Goal: Task Accomplishment & Management: Manage account settings

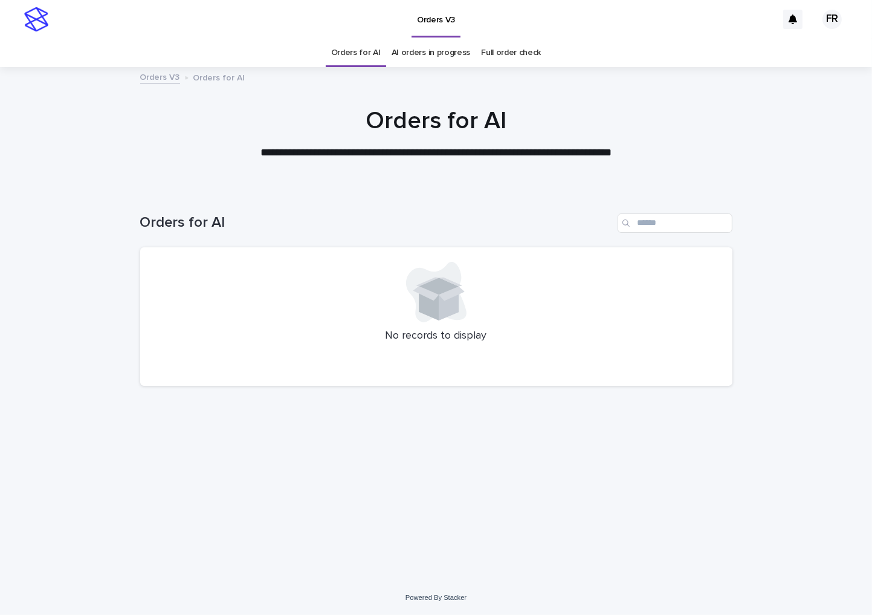
click at [435, 47] on link "AI orders in progress" at bounding box center [431, 53] width 79 height 28
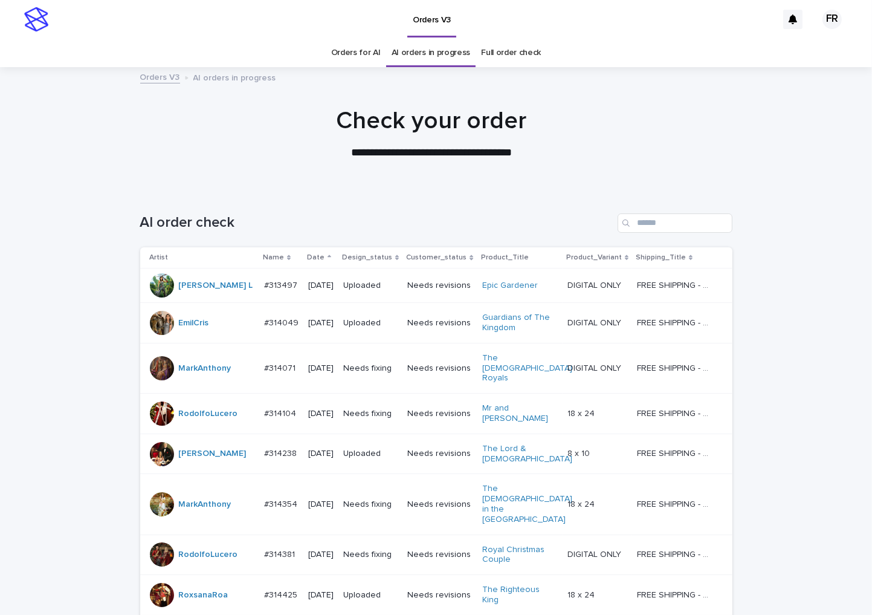
click at [307, 256] on p "Date" at bounding box center [316, 257] width 18 height 13
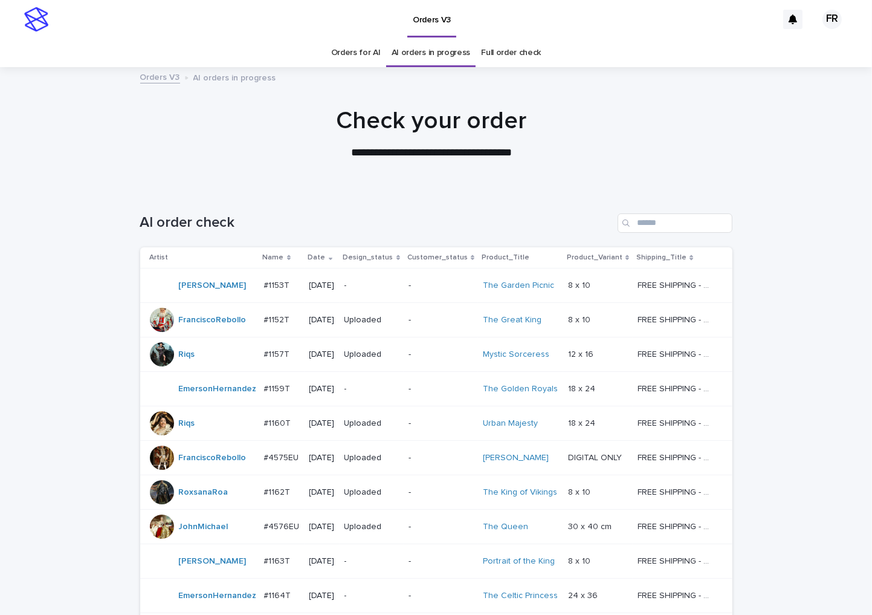
click at [270, 153] on p "**********" at bounding box center [432, 153] width 484 height 16
click at [395, 284] on p "-" at bounding box center [372, 286] width 54 height 10
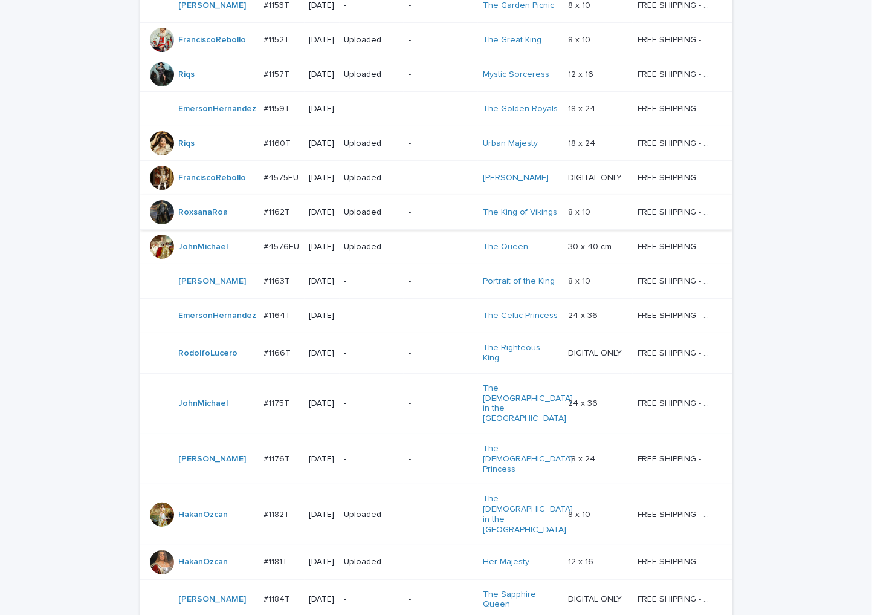
scroll to position [401, 0]
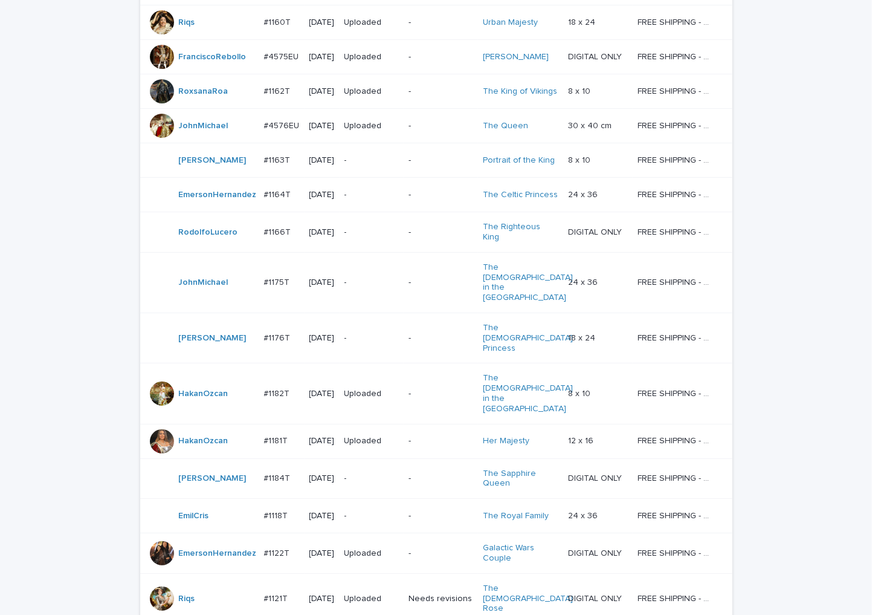
click at [402, 212] on td "-" at bounding box center [372, 195] width 64 height 34
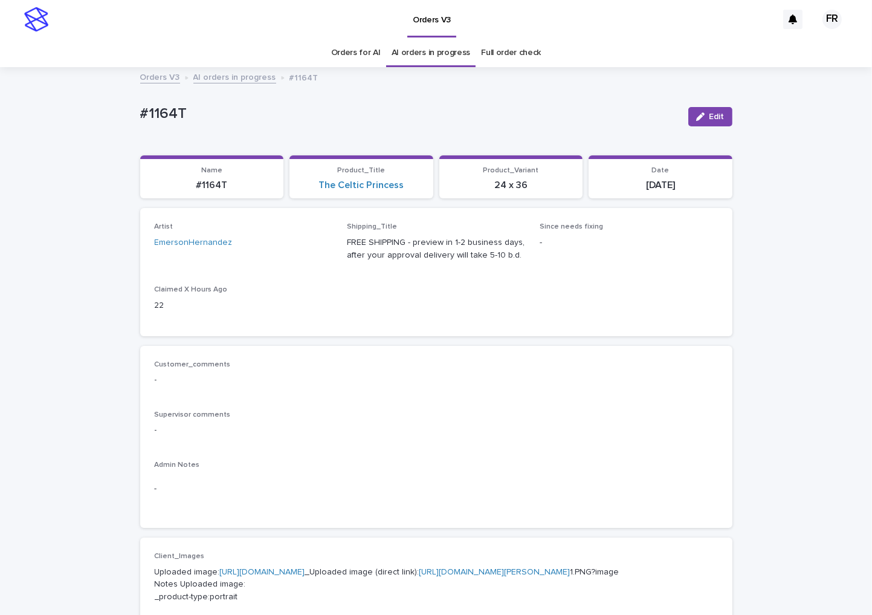
click at [346, 47] on link "Orders for AI" at bounding box center [356, 53] width 50 height 28
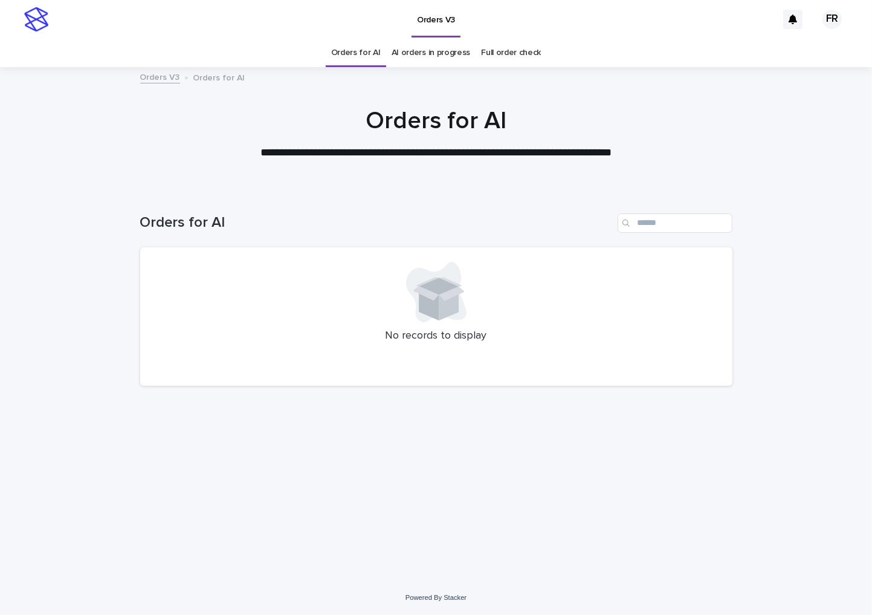
click at [346, 47] on link "Orders for AI" at bounding box center [356, 53] width 50 height 28
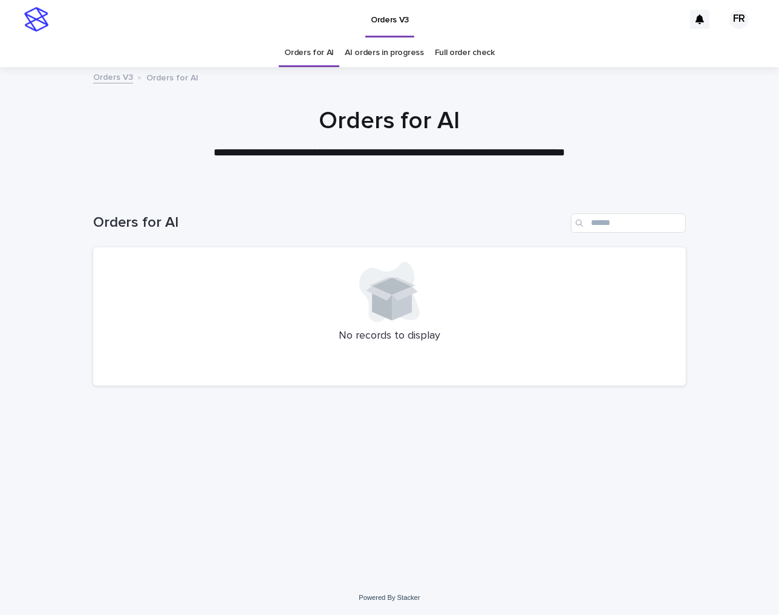
click at [629, 399] on div "Loading... Saving… Loading... Saving… Orders for AI No records to display" at bounding box center [389, 369] width 605 height 361
click at [213, 225] on h1 "Orders for AI" at bounding box center [329, 223] width 473 height 18
click at [310, 307] on div at bounding box center [389, 292] width 563 height 60
click at [638, 309] on div at bounding box center [389, 292] width 563 height 60
click at [221, 309] on div at bounding box center [389, 292] width 563 height 60
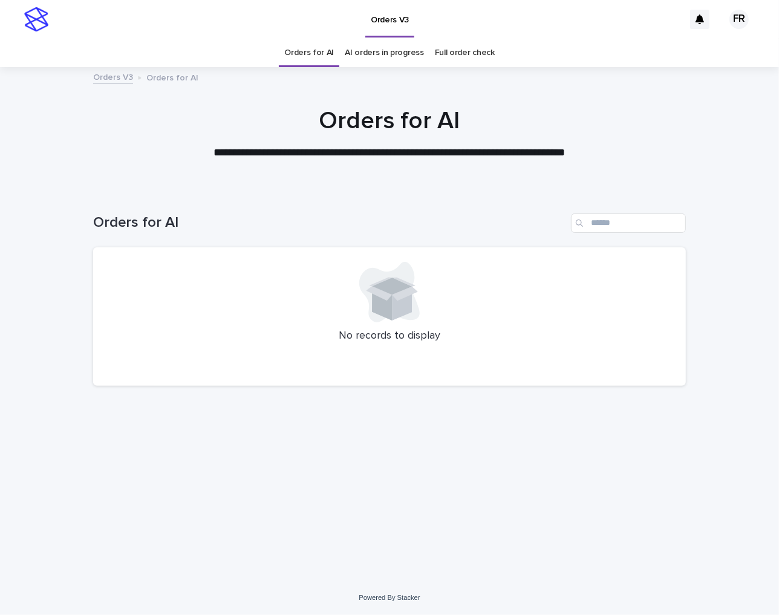
click at [159, 206] on div "Orders for AI" at bounding box center [389, 218] width 593 height 58
click at [409, 52] on link "AI orders in progress" at bounding box center [384, 53] width 79 height 28
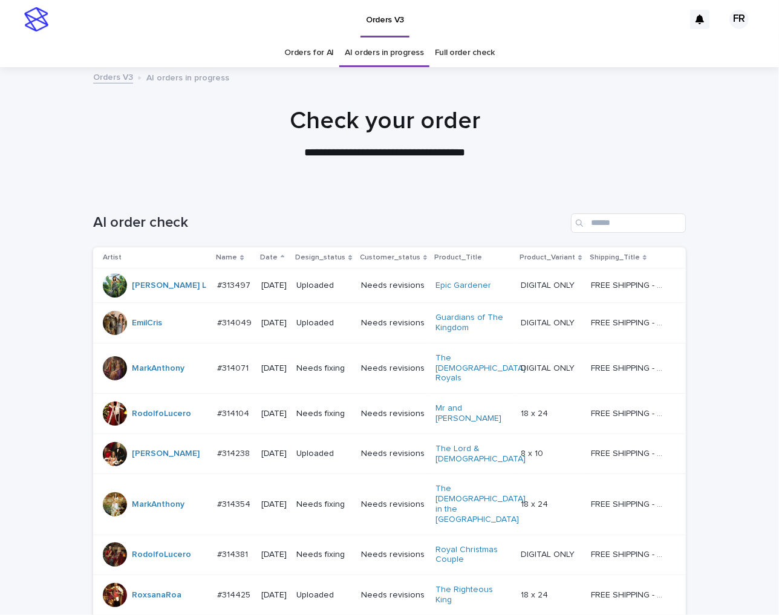
click at [263, 258] on p "Date" at bounding box center [269, 257] width 18 height 13
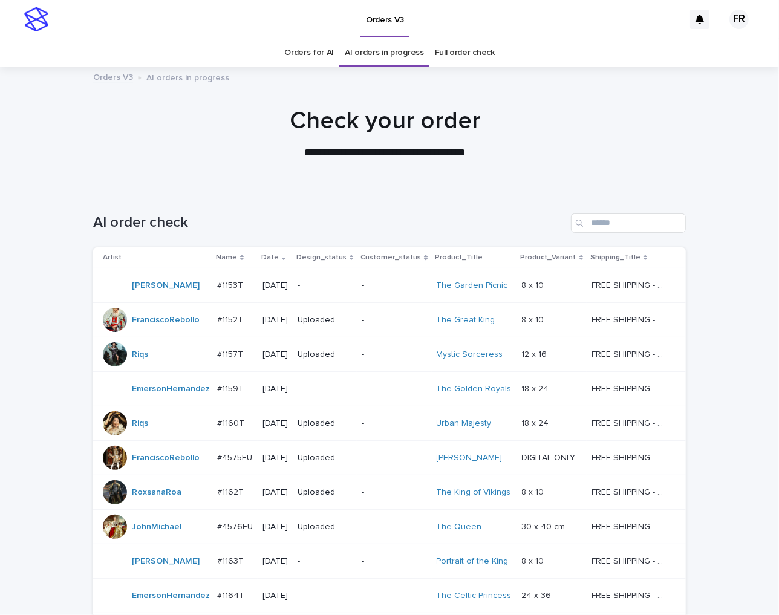
click at [294, 55] on link "Orders for AI" at bounding box center [309, 53] width 50 height 28
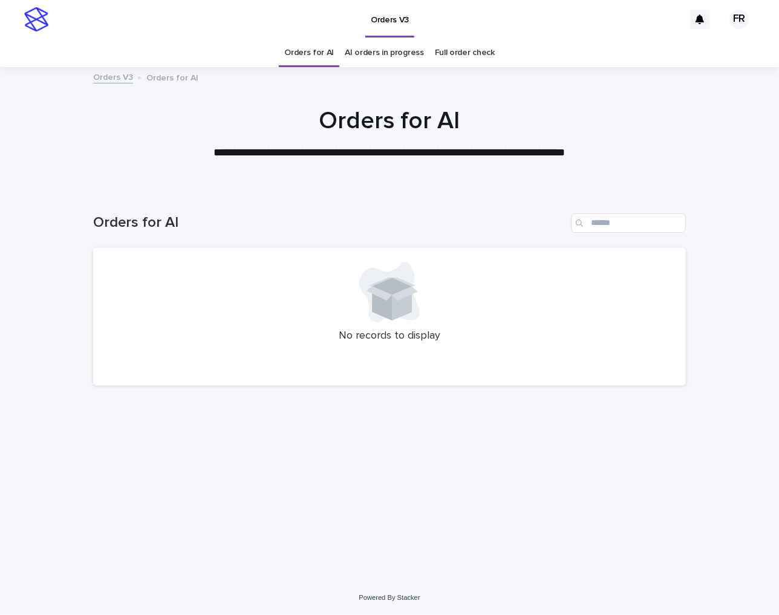
click at [294, 55] on link "Orders for AI" at bounding box center [309, 53] width 50 height 28
click at [348, 137] on div "**********" at bounding box center [389, 133] width 605 height 54
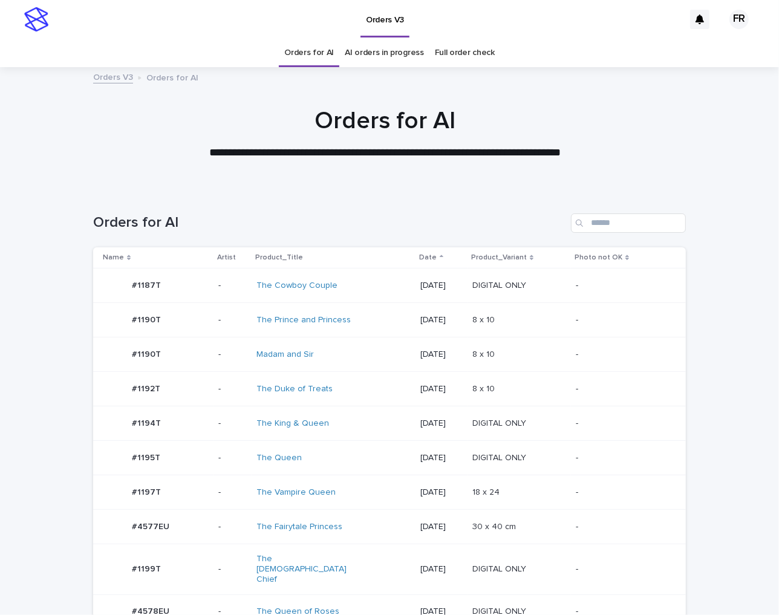
click at [183, 385] on div "#1192T #1192T" at bounding box center [156, 389] width 106 height 24
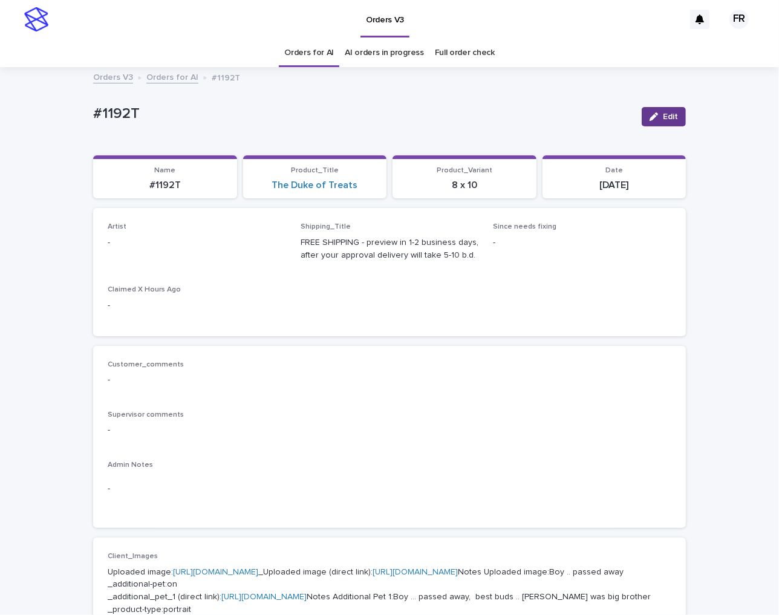
click at [651, 115] on icon "button" at bounding box center [653, 116] width 8 height 8
click at [153, 245] on div "Select..." at bounding box center [177, 248] width 138 height 20
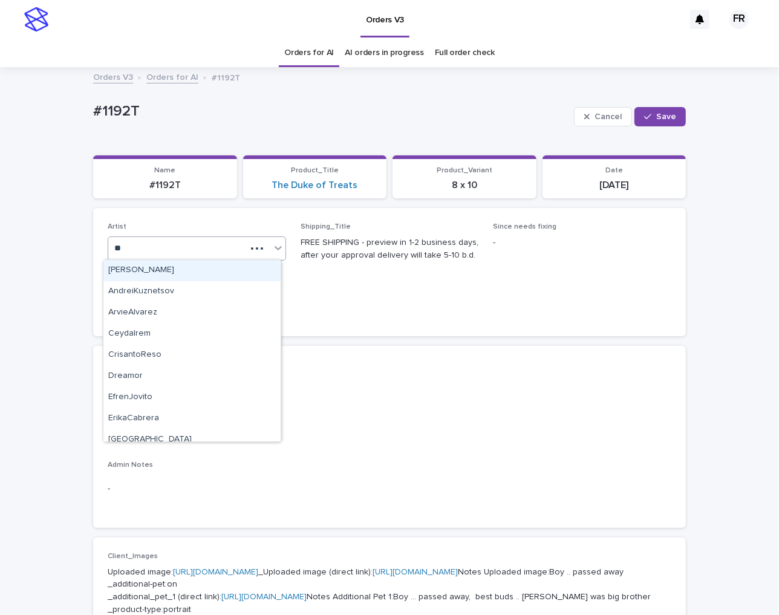
type input "***"
click at [160, 268] on div "FranciscoRebollo" at bounding box center [191, 270] width 177 height 21
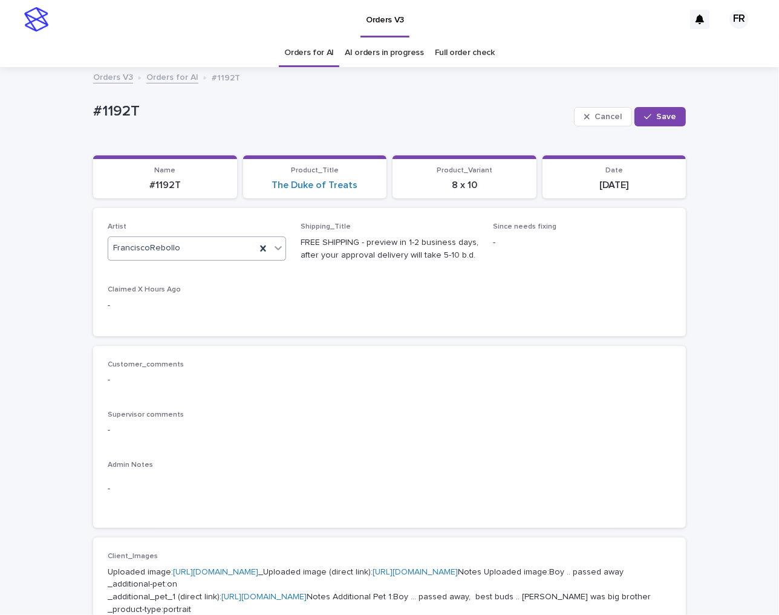
click at [641, 106] on div "Cancel Save" at bounding box center [630, 117] width 112 height 48
click at [648, 117] on div "button" at bounding box center [650, 116] width 12 height 8
click at [159, 178] on div "#1192T" at bounding box center [164, 184] width 129 height 14
copy p "1192T"
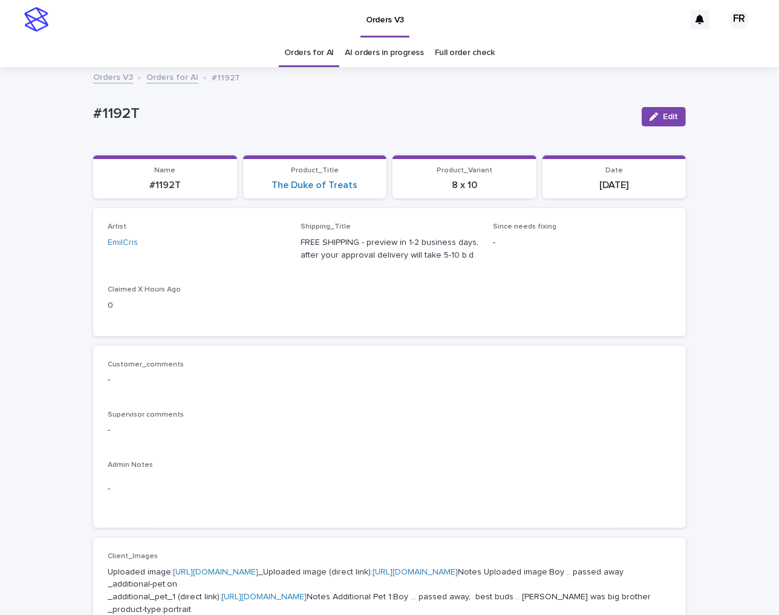
click at [419, 265] on div "Shipping_Title FREE SHIPPING - preview in 1-2 business days, after your approva…" at bounding box center [389, 246] width 178 height 48
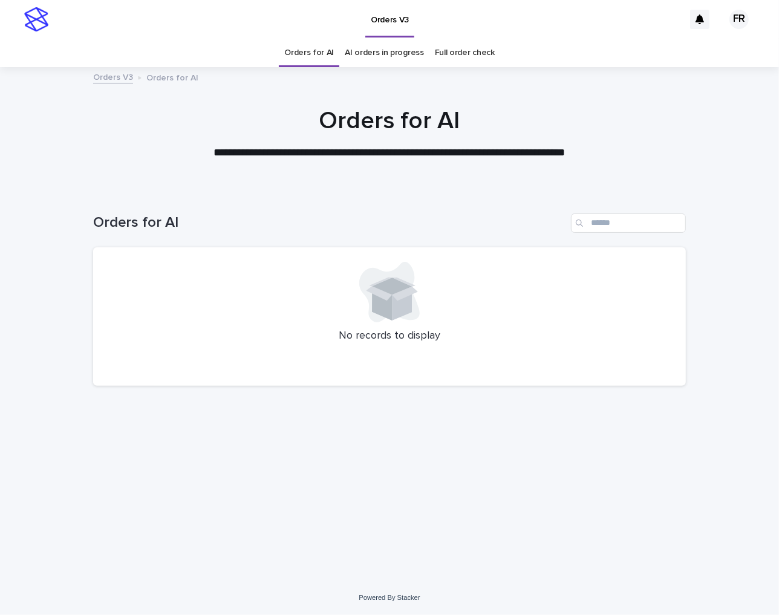
click at [310, 56] on link "Orders for AI" at bounding box center [309, 53] width 50 height 28
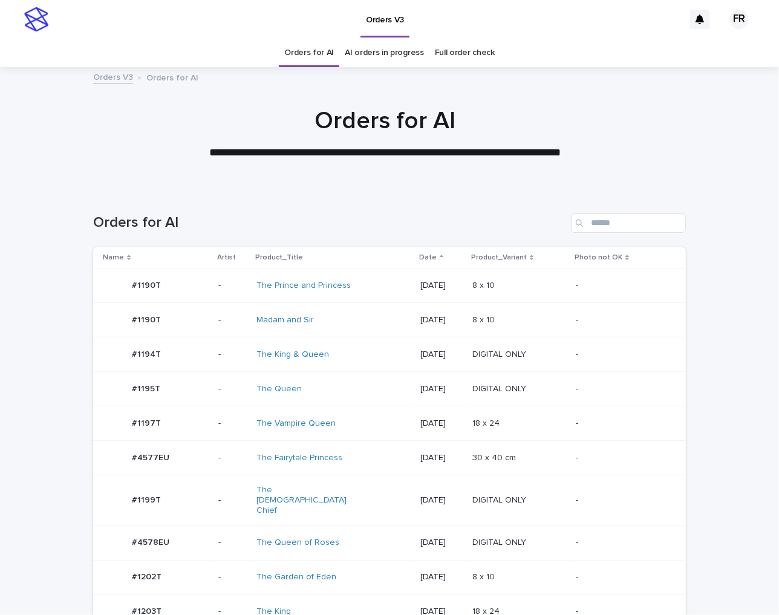
click at [542, 366] on td "DIGITAL ONLY DIGITAL ONLY" at bounding box center [518, 354] width 103 height 34
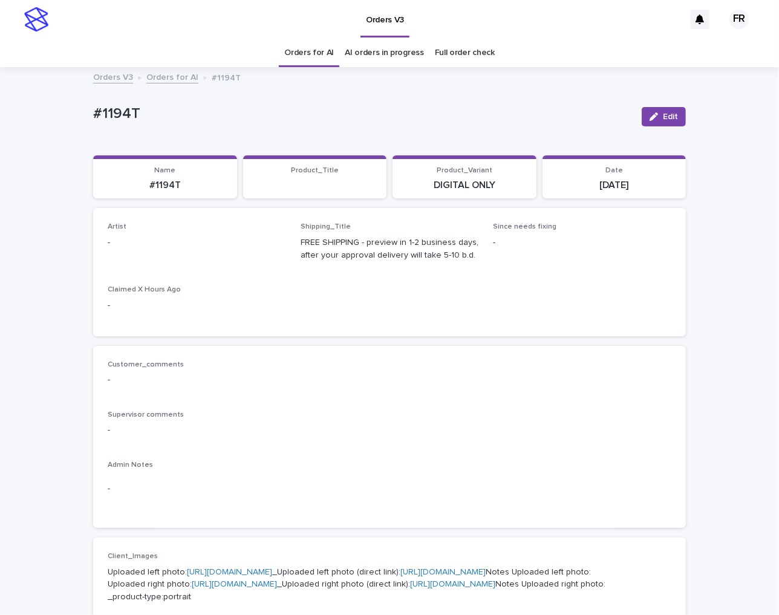
drag, startPoint x: 660, startPoint y: 117, endPoint x: 280, endPoint y: 215, distance: 392.1
click at [652, 119] on button "Edit" at bounding box center [663, 116] width 44 height 19
click at [173, 248] on div "Select..." at bounding box center [189, 248] width 162 height 20
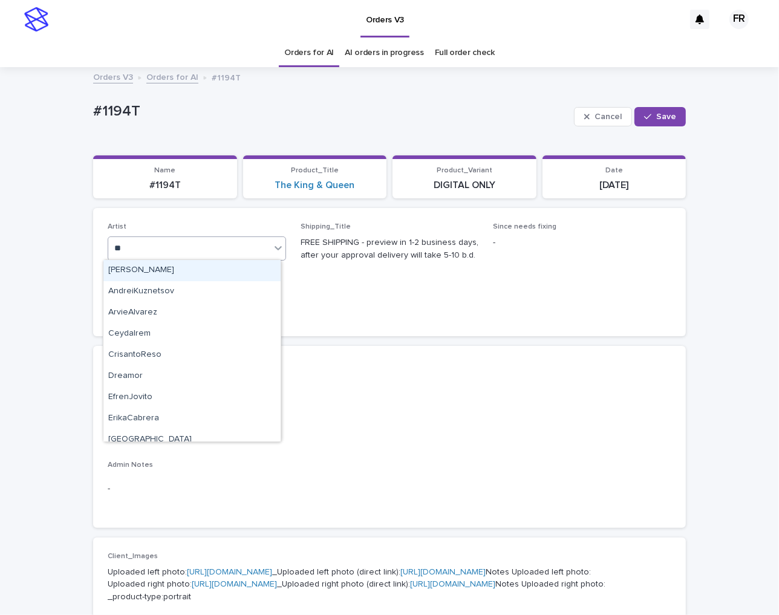
type input "***"
click at [215, 268] on div "FranciscoRebollo" at bounding box center [191, 270] width 177 height 21
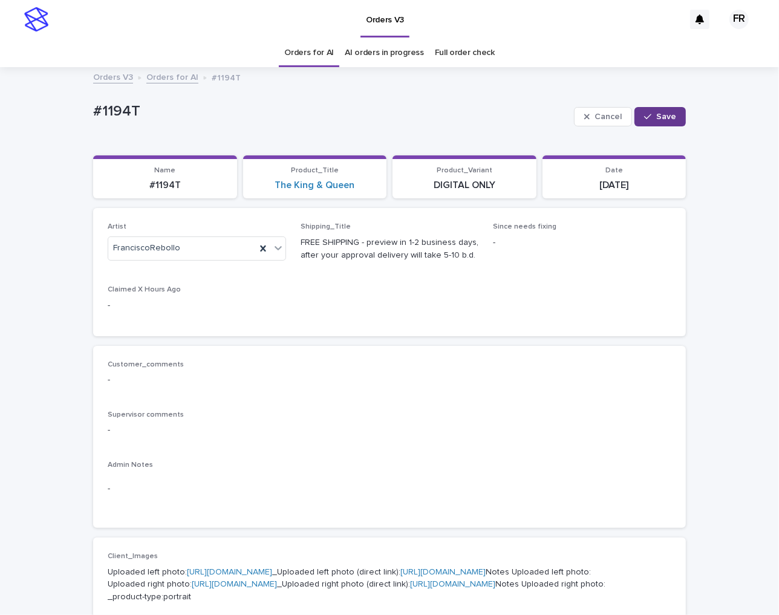
click at [656, 119] on span "Save" at bounding box center [666, 116] width 20 height 8
click at [161, 186] on p "#1194T" at bounding box center [164, 185] width 129 height 11
copy p "1194T"
click at [515, 299] on div "Artist FranciscoRebollo Shipping_Title FREE SHIPPING - preview in 1-2 business …" at bounding box center [389, 271] width 563 height 99
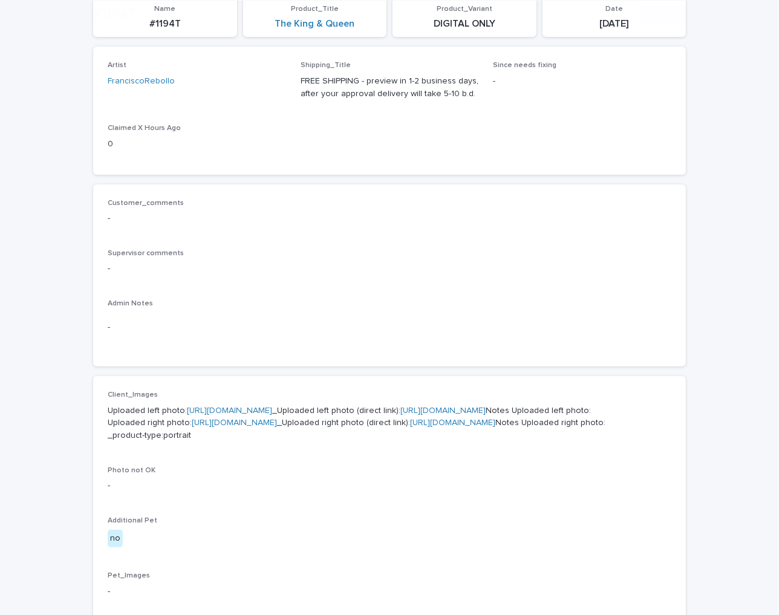
scroll to position [363, 0]
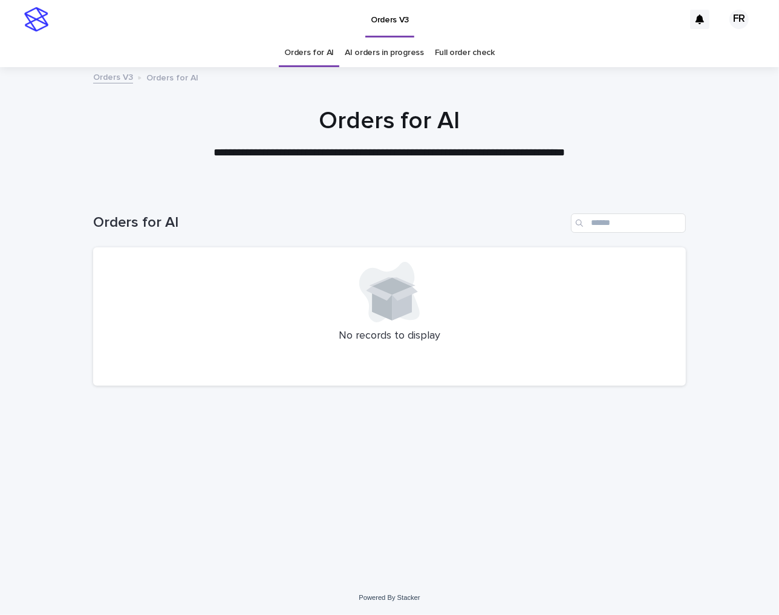
click at [326, 51] on link "Orders for AI" at bounding box center [309, 53] width 50 height 28
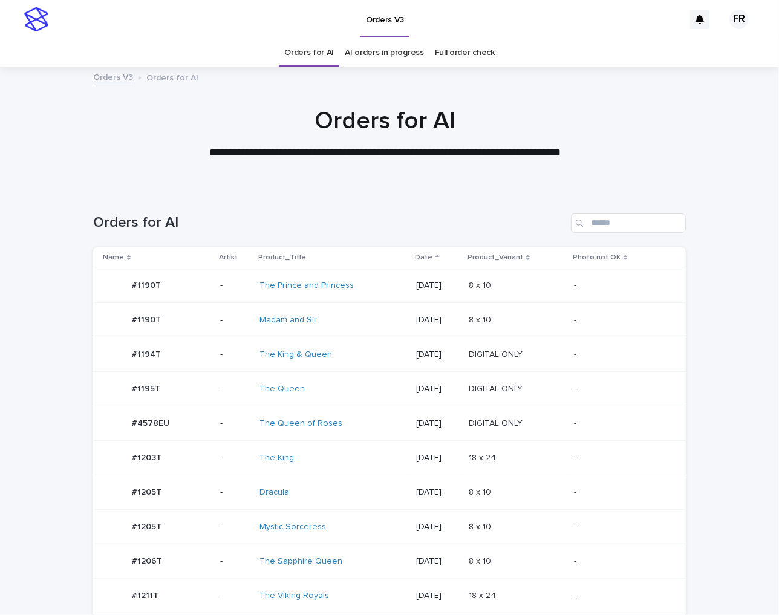
click at [536, 299] on td "8 x 10 8 x 10" at bounding box center [516, 285] width 105 height 34
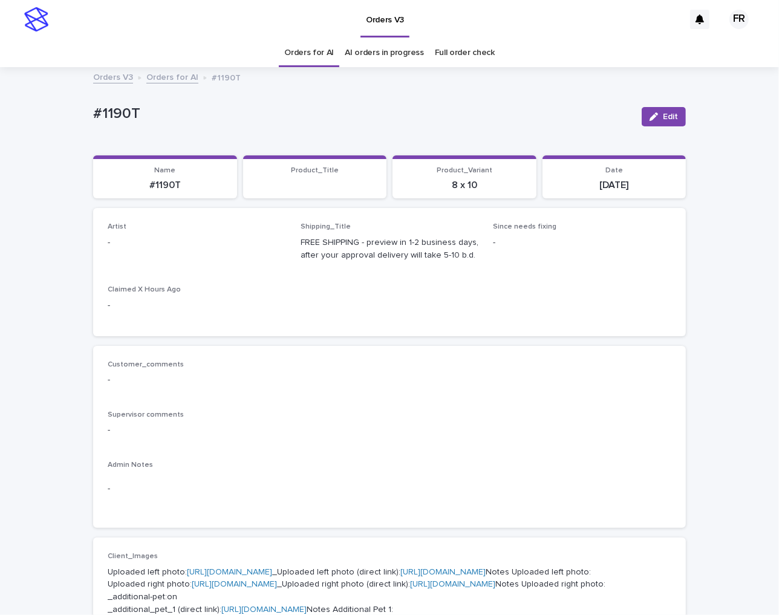
drag, startPoint x: 647, startPoint y: 114, endPoint x: 296, endPoint y: 221, distance: 366.5
click at [643, 115] on button "Edit" at bounding box center [663, 116] width 44 height 19
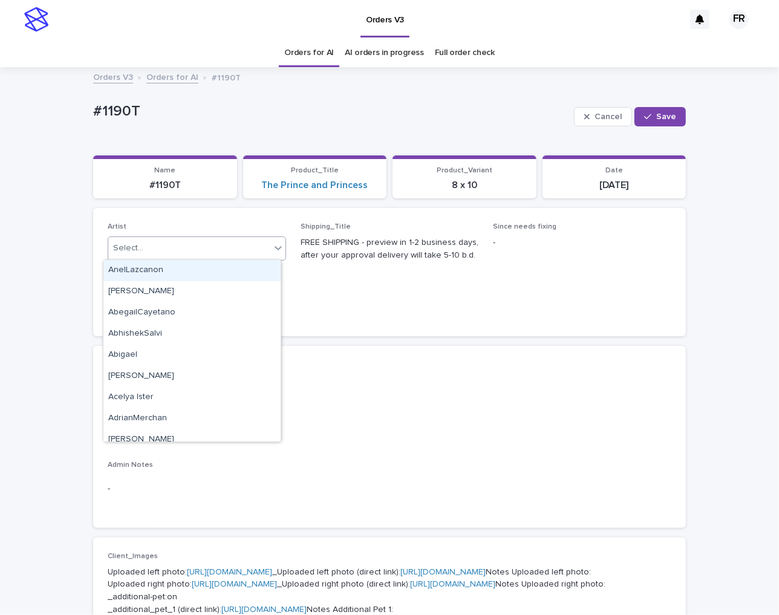
click at [166, 248] on div "Select..." at bounding box center [189, 248] width 162 height 20
type input "***"
click at [228, 274] on div "FranciscoRebollo" at bounding box center [191, 270] width 177 height 21
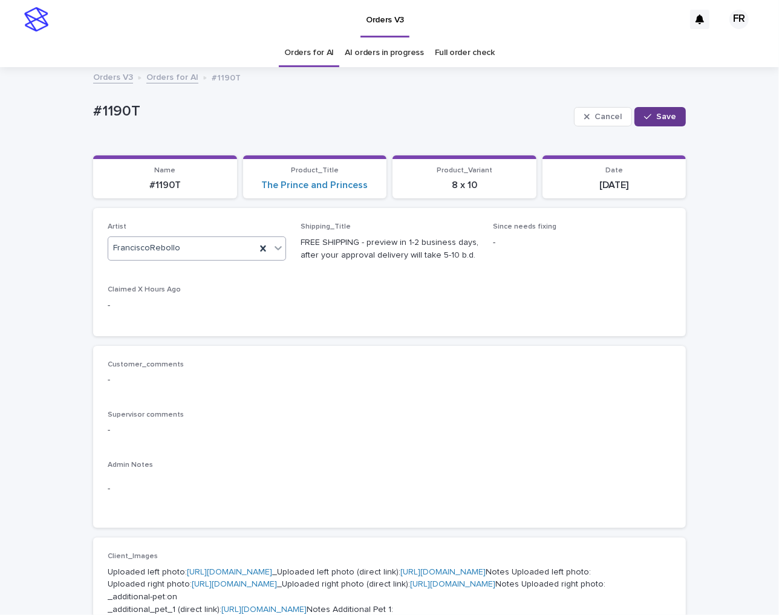
click at [661, 109] on button "Save" at bounding box center [659, 116] width 51 height 19
click at [164, 183] on p "#1190T" at bounding box center [164, 185] width 129 height 11
copy p "1190T"
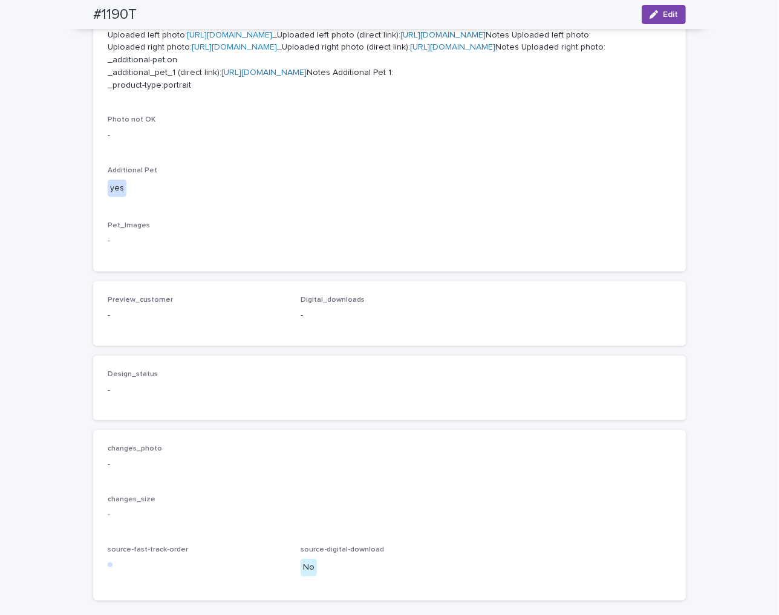
scroll to position [544, 0]
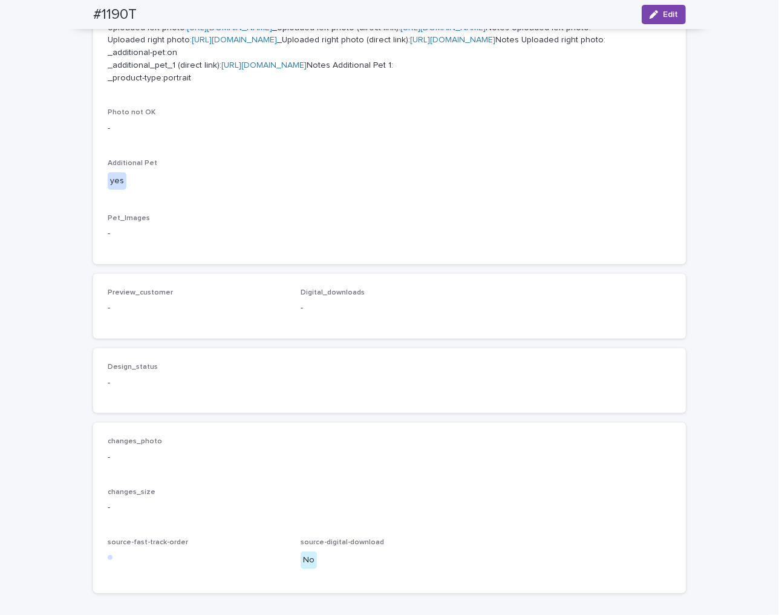
click at [291, 70] on link "https://2tvk6gcudi.ucarecd.net/90adafee-1589-4417-8fbf-096ff29465e3/" at bounding box center [263, 65] width 85 height 8
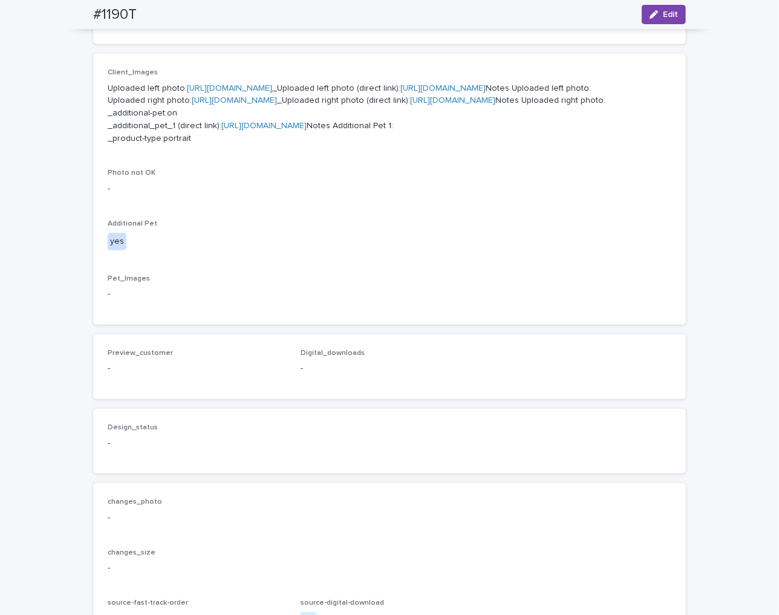
click at [410, 105] on link "https://files.getuploadkit.com/fb9103b9-f7ca-44bf-9857-1dea655e0cff/5e0bae5d-1e…" at bounding box center [452, 100] width 85 height 8
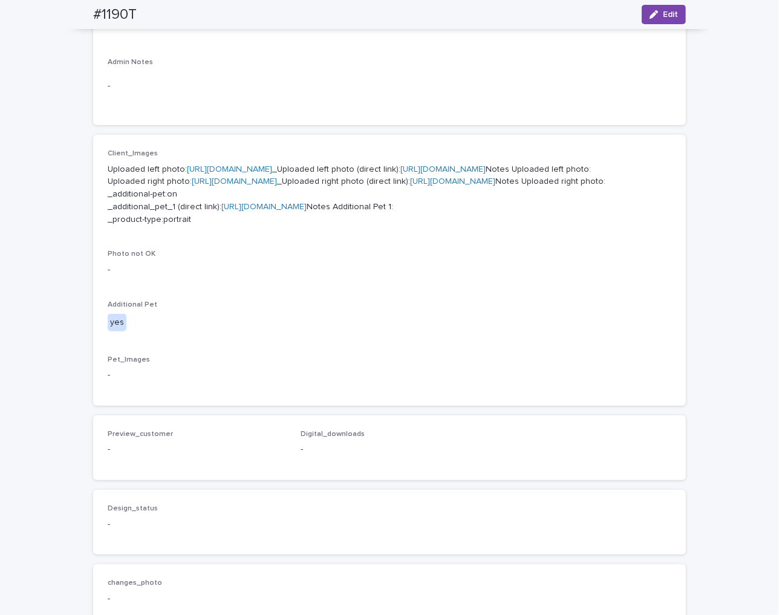
scroll to position [401, 0]
click at [400, 175] on link "https://files.getuploadkit.com/fb9103b9-f7ca-44bf-9857-1dea655e0cff/a047245d-54…" at bounding box center [442, 170] width 85 height 8
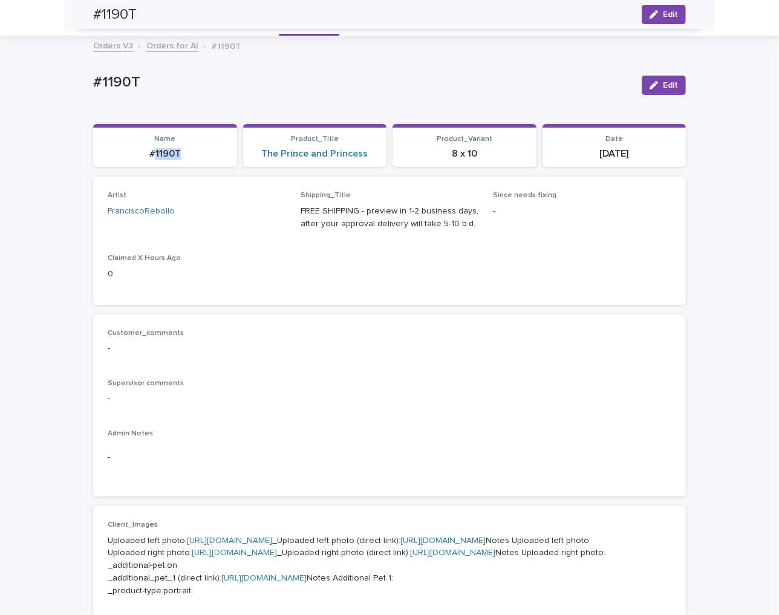
scroll to position [0, 0]
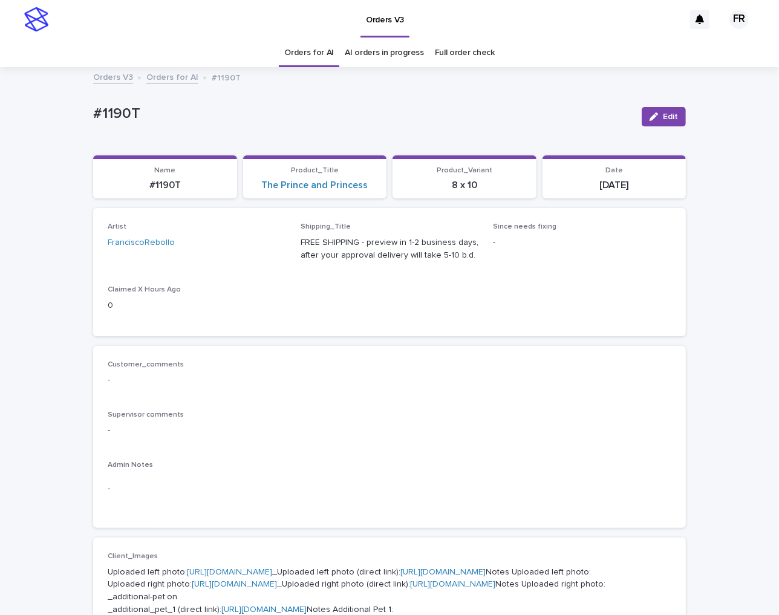
click at [366, 253] on p "FREE SHIPPING - preview in 1-2 business days, after your approval delivery will…" at bounding box center [389, 248] width 178 height 25
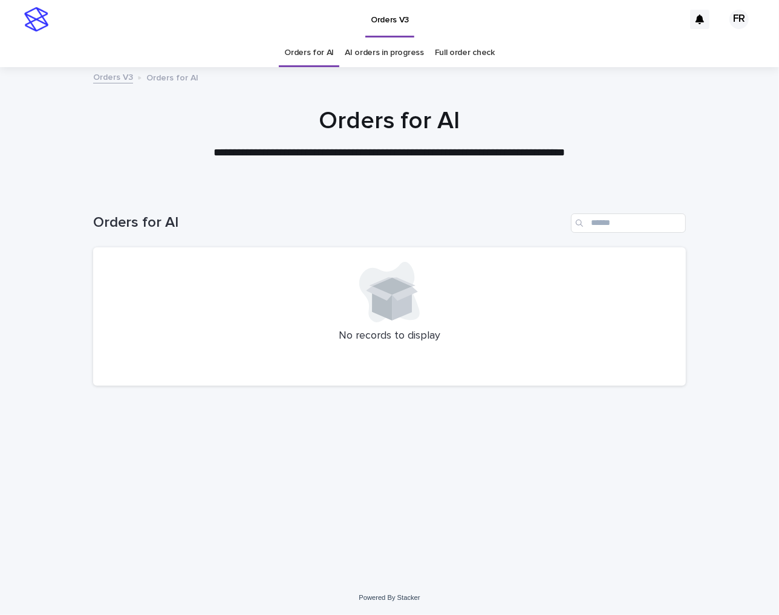
click at [300, 55] on link "Orders for AI" at bounding box center [309, 53] width 50 height 28
click at [301, 56] on link "Orders for AI" at bounding box center [309, 53] width 50 height 28
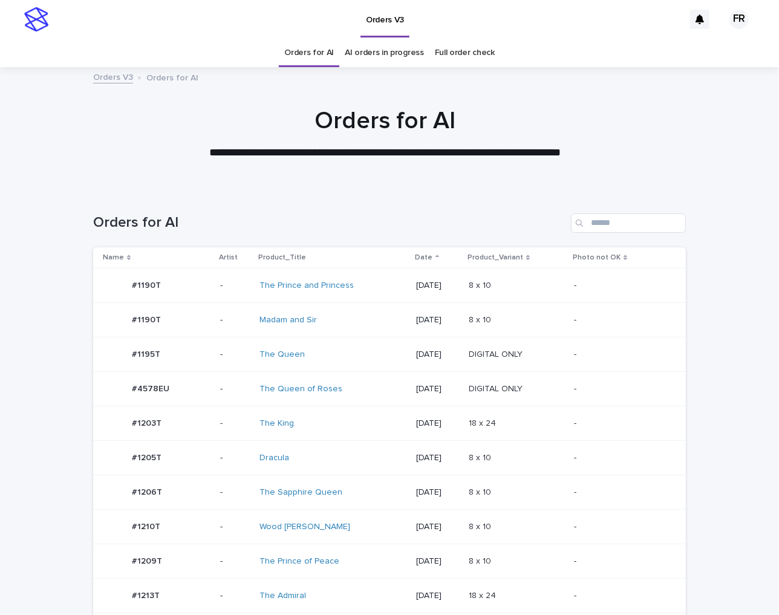
click at [472, 429] on td "18 x 24 18 x 24" at bounding box center [516, 423] width 105 height 34
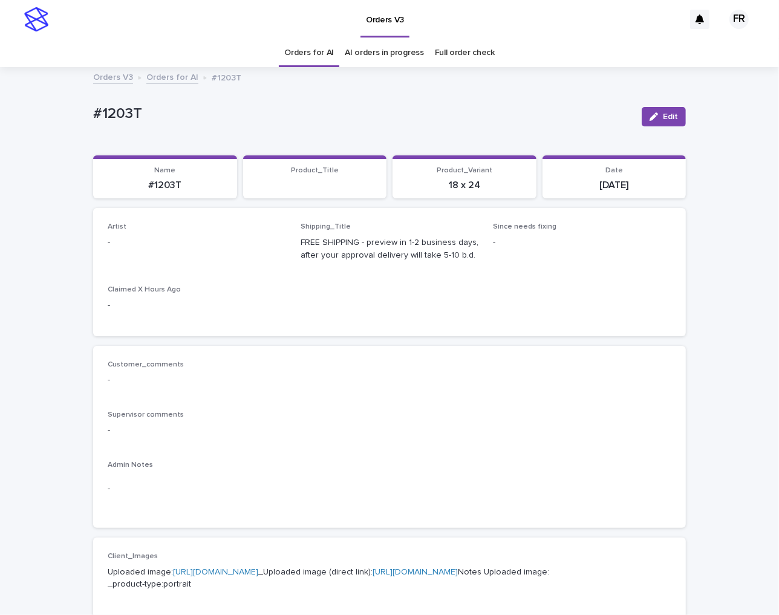
click at [654, 110] on button "Edit" at bounding box center [663, 116] width 44 height 19
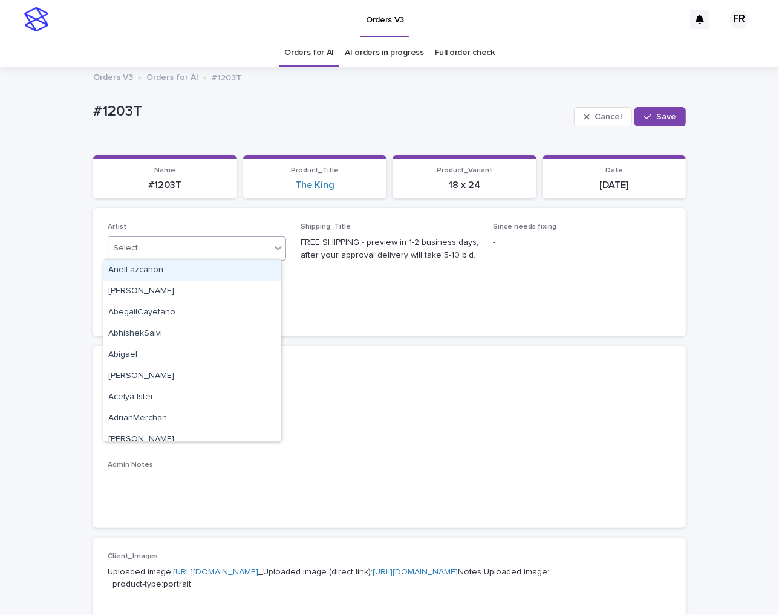
click at [174, 250] on div "Select..." at bounding box center [189, 248] width 162 height 20
type input "***"
click at [160, 268] on div "FranciscoRebollo" at bounding box center [191, 270] width 177 height 21
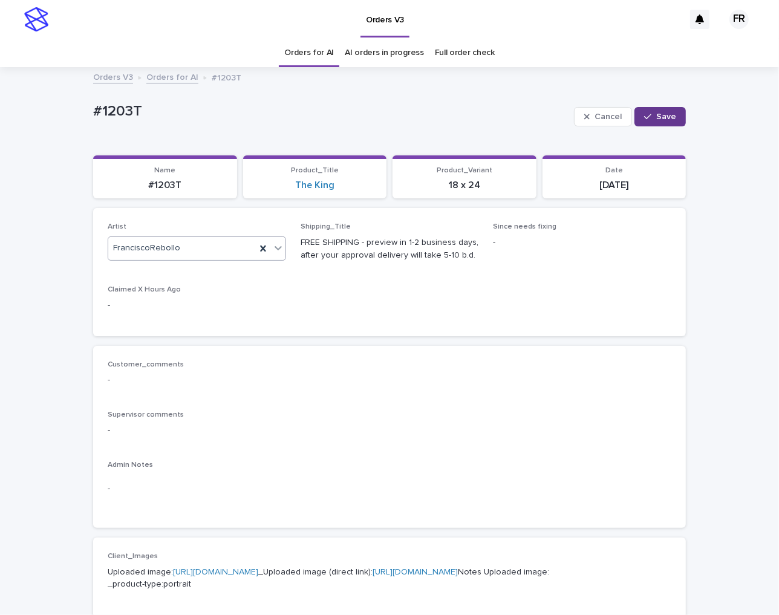
click at [673, 109] on button "Save" at bounding box center [659, 116] width 51 height 19
click at [172, 180] on div "#1203T" at bounding box center [164, 184] width 129 height 14
click at [172, 181] on p "#1203T" at bounding box center [164, 185] width 129 height 11
click at [155, 187] on p "#1203T" at bounding box center [164, 185] width 129 height 11
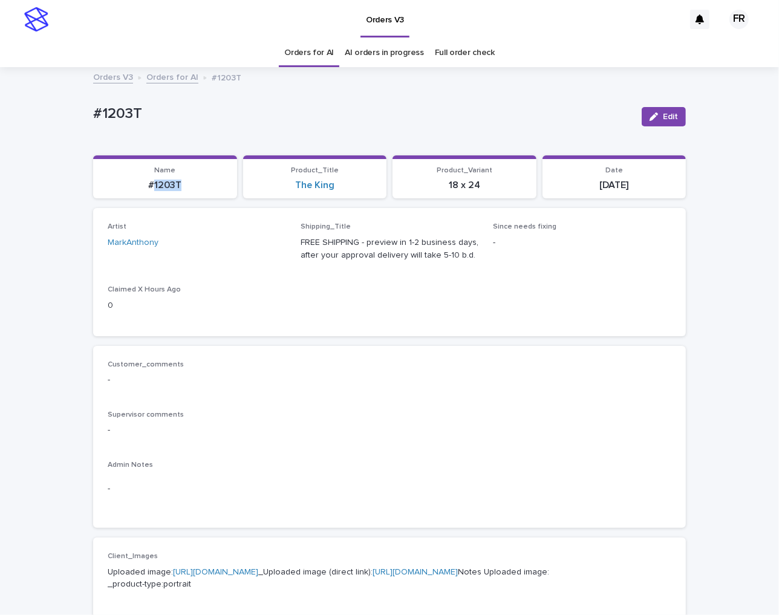
copy p "1203T"
click at [641, 117] on button "Edit" at bounding box center [663, 116] width 44 height 19
click at [164, 233] on div "Artist MarkAnthony" at bounding box center [197, 245] width 178 height 47
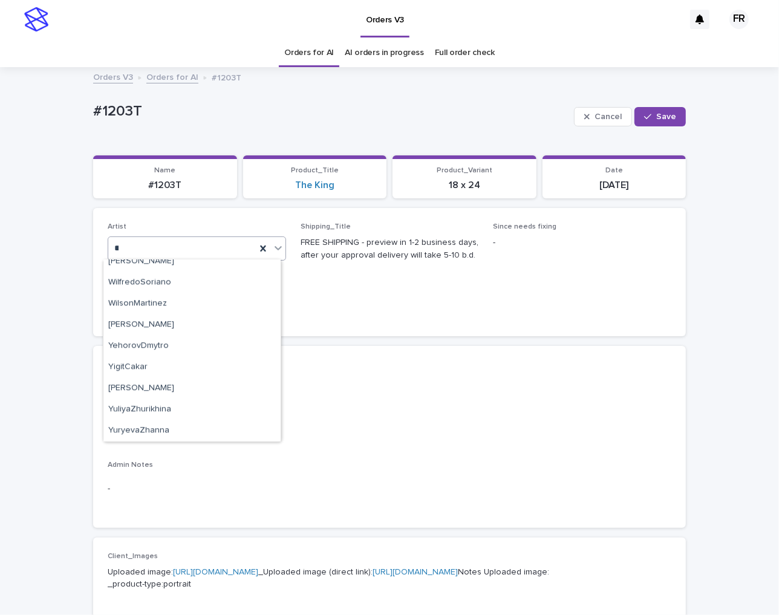
scroll to position [580, 0]
type input "***"
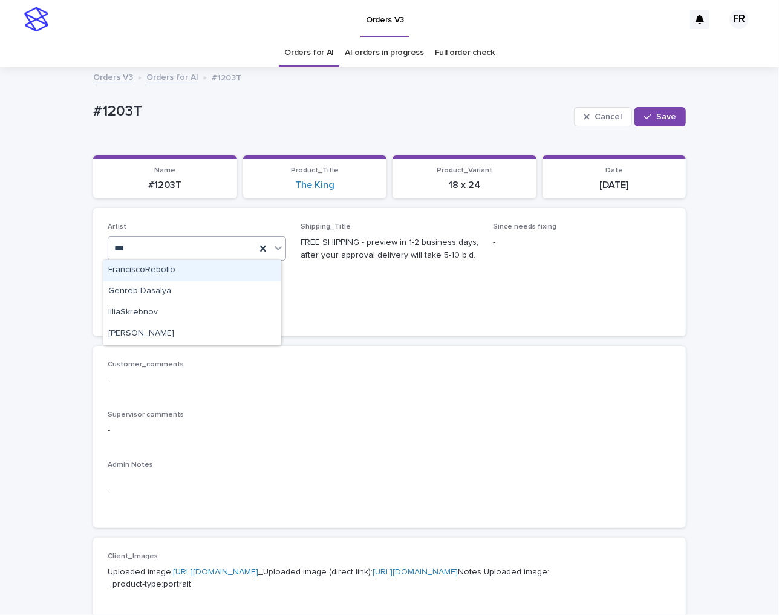
click at [196, 271] on div "FranciscoRebollo" at bounding box center [191, 270] width 177 height 21
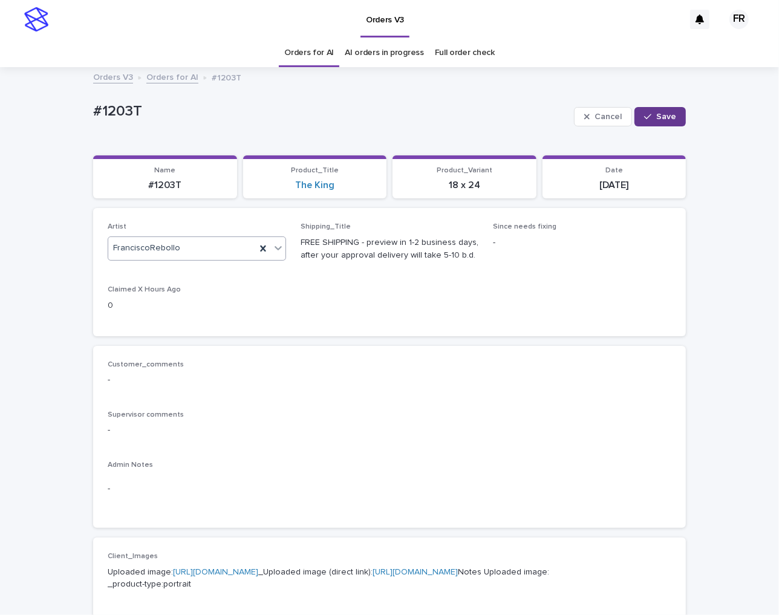
click at [662, 107] on button "Save" at bounding box center [659, 116] width 51 height 19
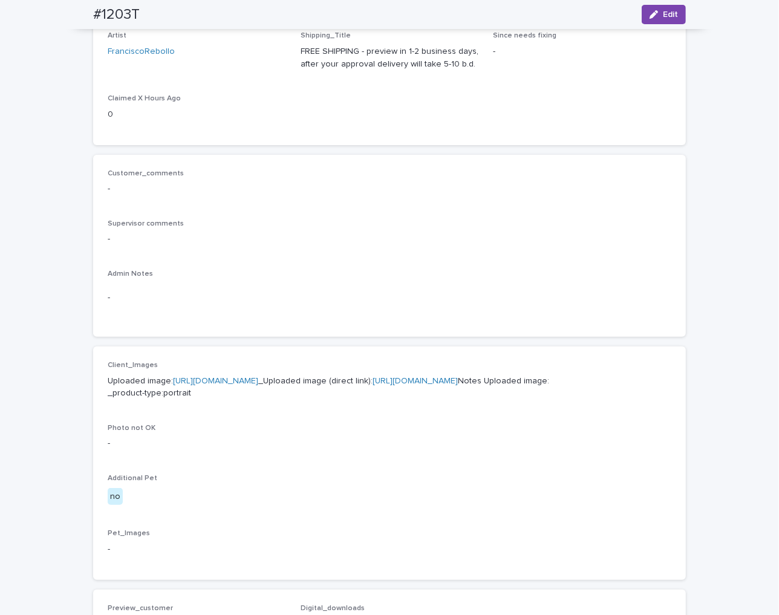
scroll to position [181, 0]
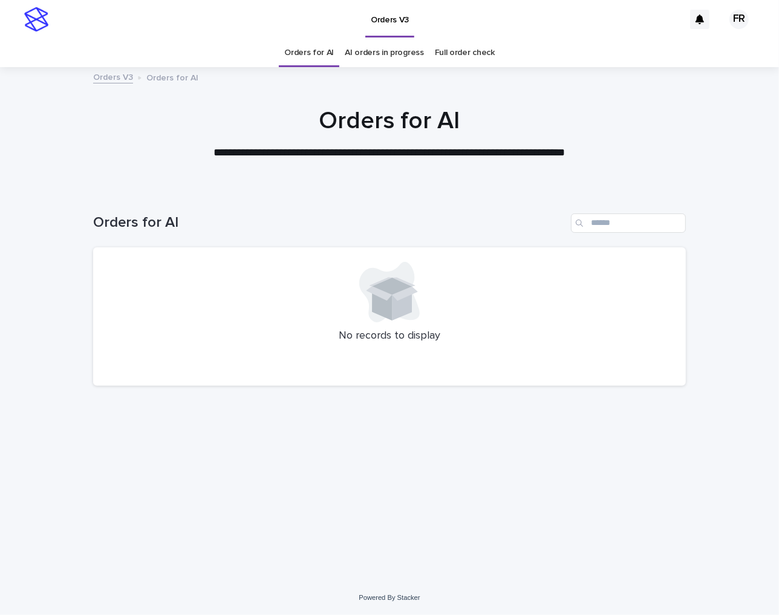
click at [292, 58] on link "Orders for AI" at bounding box center [309, 53] width 50 height 28
click at [294, 58] on link "Orders for AI" at bounding box center [309, 53] width 50 height 28
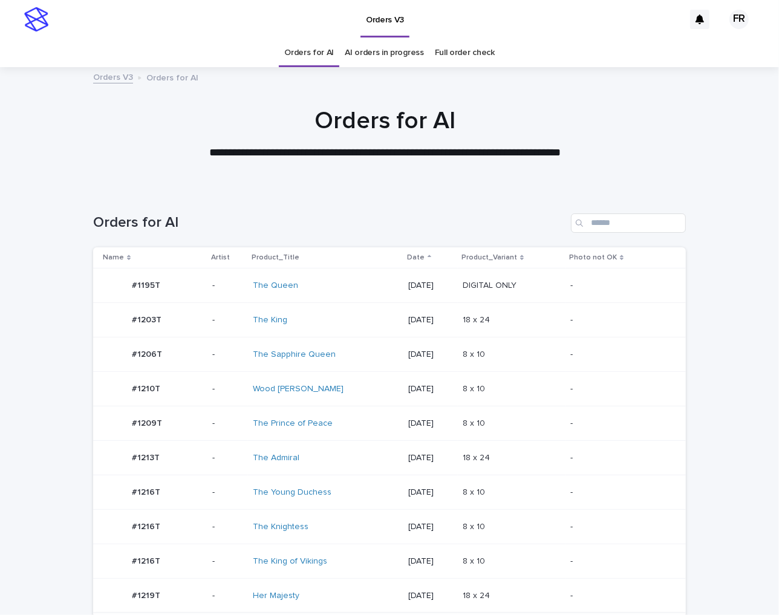
scroll to position [181, 0]
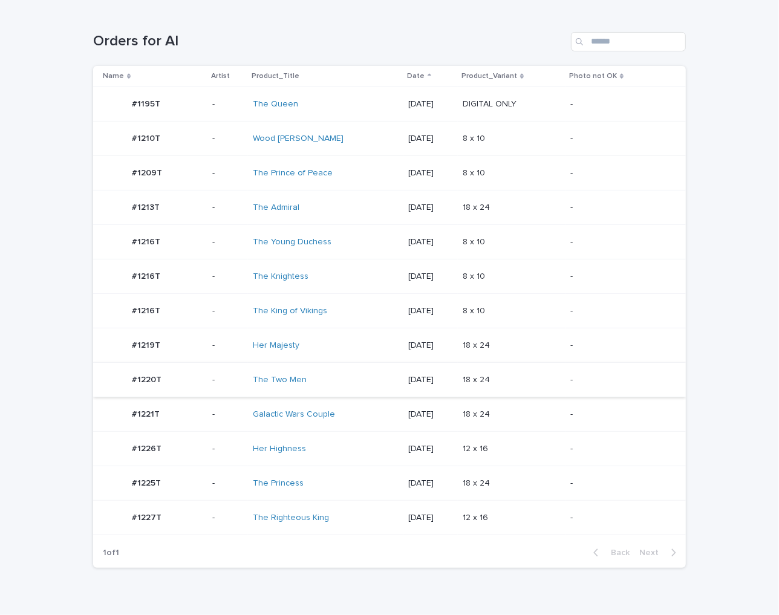
click at [559, 448] on p at bounding box center [512, 449] width 99 height 10
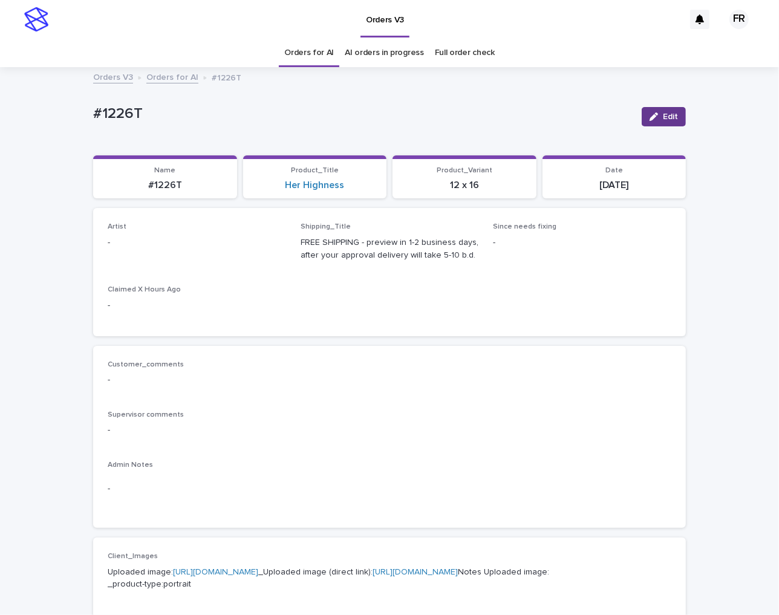
click at [654, 119] on icon "button" at bounding box center [653, 116] width 8 height 8
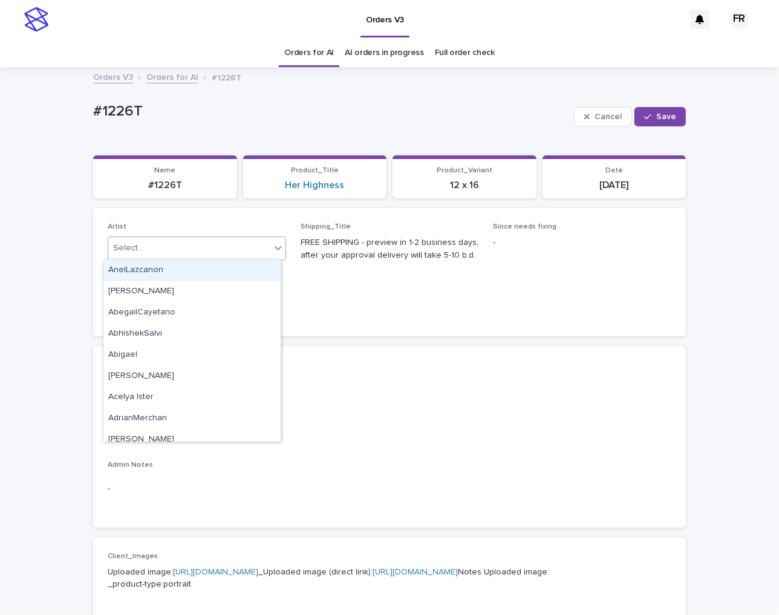
click at [159, 244] on div "Select..." at bounding box center [189, 248] width 162 height 20
type input "***"
click at [151, 265] on div "FranciscoRebollo" at bounding box center [191, 270] width 177 height 21
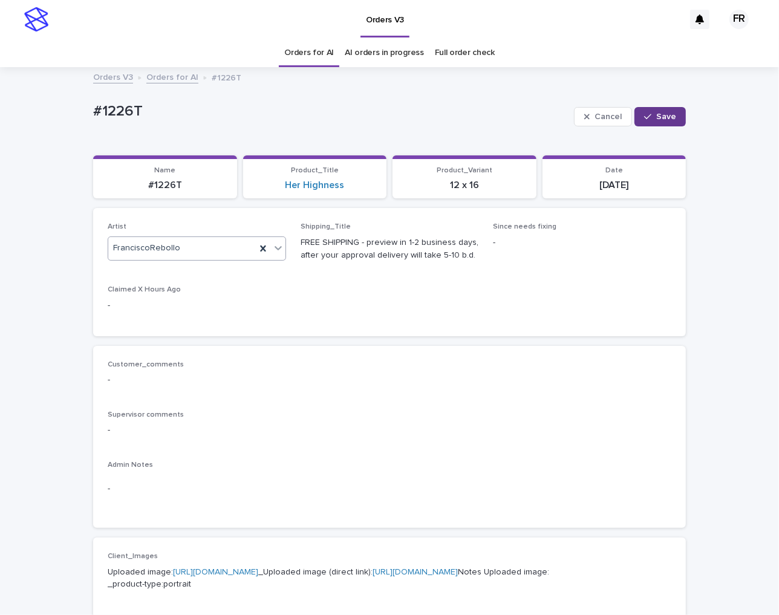
click at [661, 119] on span "Save" at bounding box center [666, 116] width 20 height 8
click at [162, 188] on p "#1226T" at bounding box center [164, 185] width 129 height 11
click at [163, 187] on p "#1226T" at bounding box center [164, 185] width 129 height 11
copy p "1226T"
click at [657, 117] on div "button" at bounding box center [655, 116] width 13 height 8
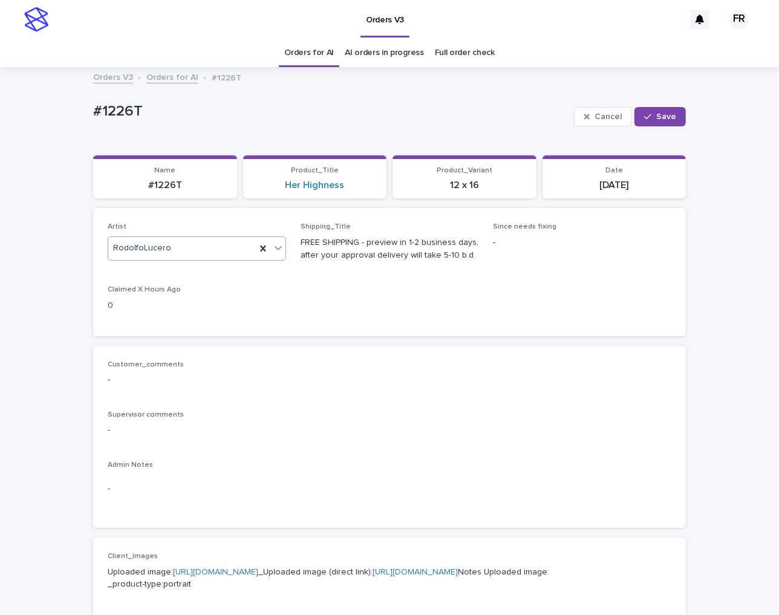
click at [187, 244] on div "RodolfoLucero" at bounding box center [182, 248] width 148 height 20
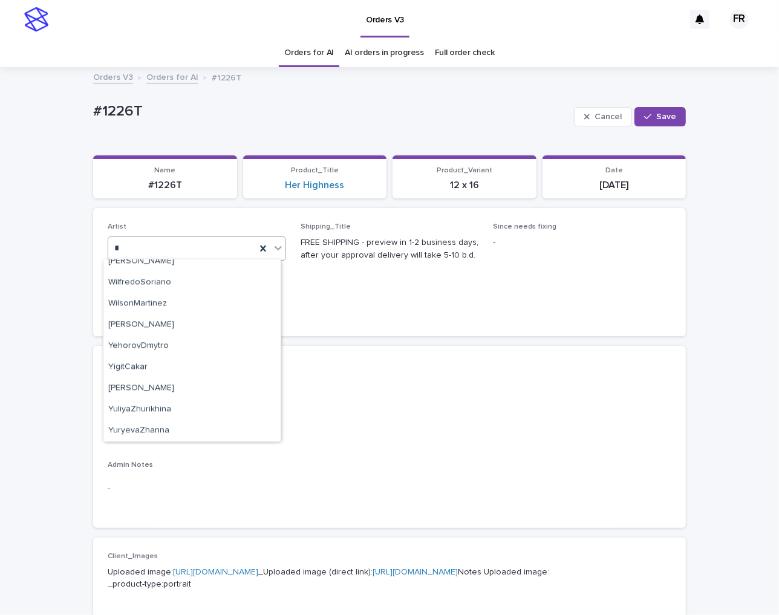
scroll to position [580, 0]
type input "***"
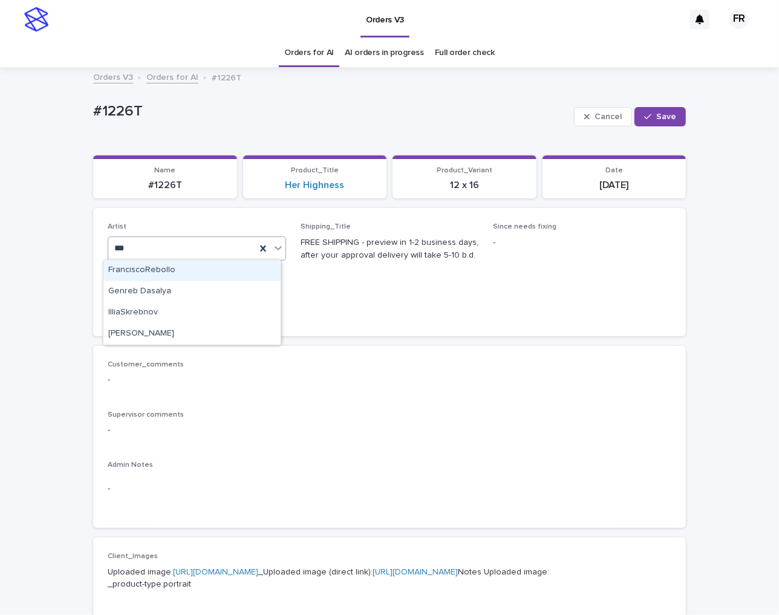
scroll to position [0, 0]
click at [192, 263] on div "FranciscoRebollo" at bounding box center [191, 270] width 177 height 21
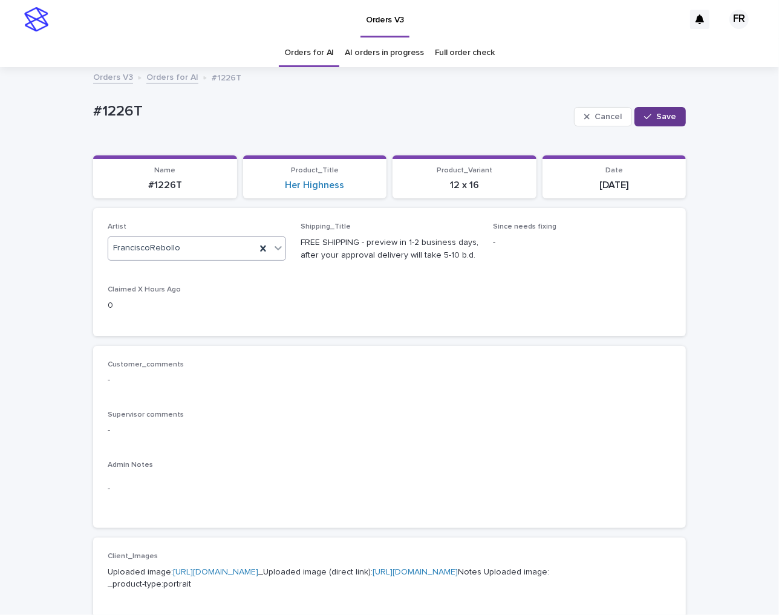
click at [656, 119] on span "Save" at bounding box center [666, 116] width 20 height 8
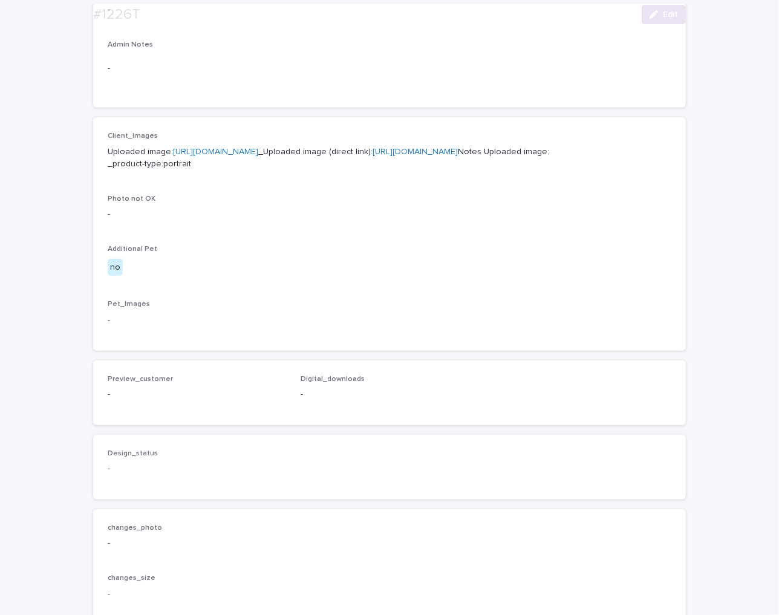
scroll to position [423, 0]
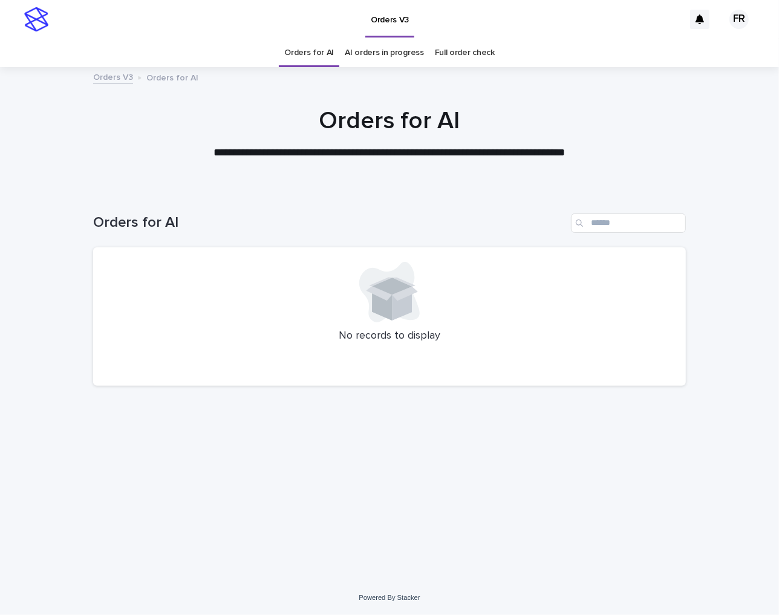
click at [330, 59] on link "Orders for AI" at bounding box center [309, 53] width 50 height 28
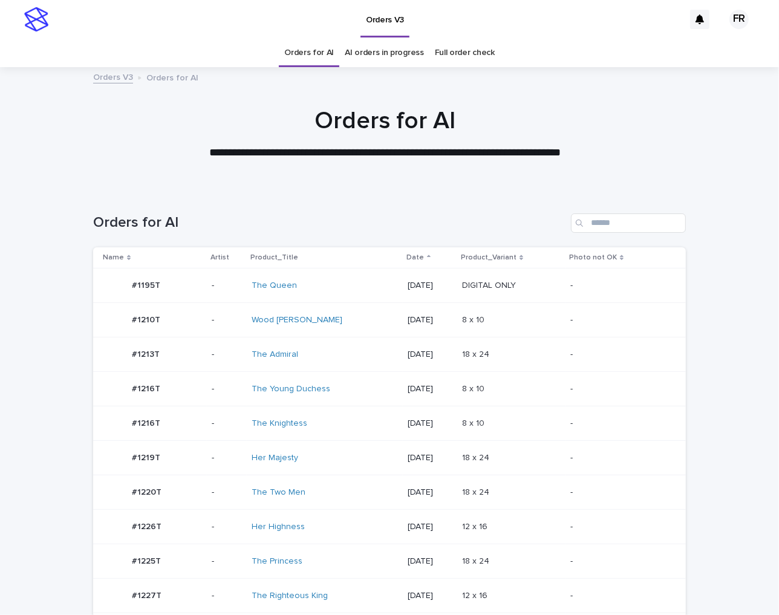
click at [330, 59] on link "Orders for AI" at bounding box center [309, 53] width 50 height 28
click at [327, 59] on link "Orders for AI" at bounding box center [309, 53] width 50 height 28
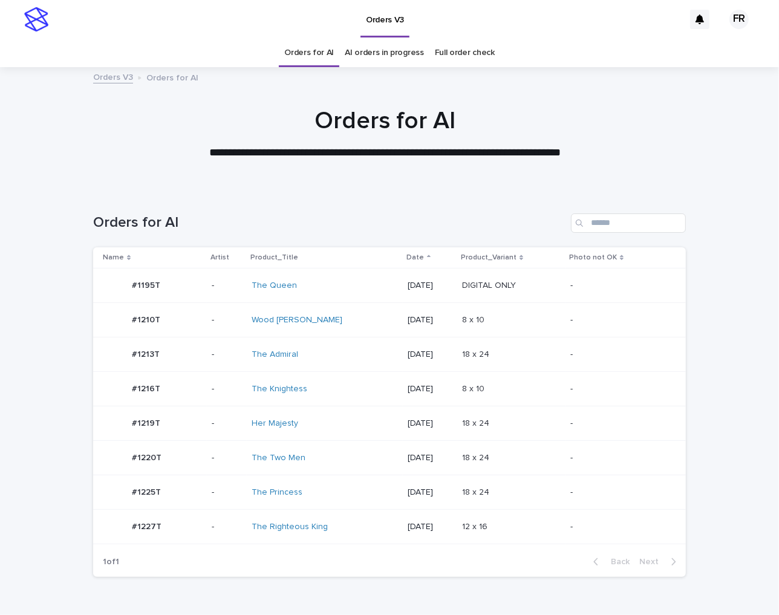
click at [408, 345] on div "[DATE]" at bounding box center [430, 355] width 45 height 20
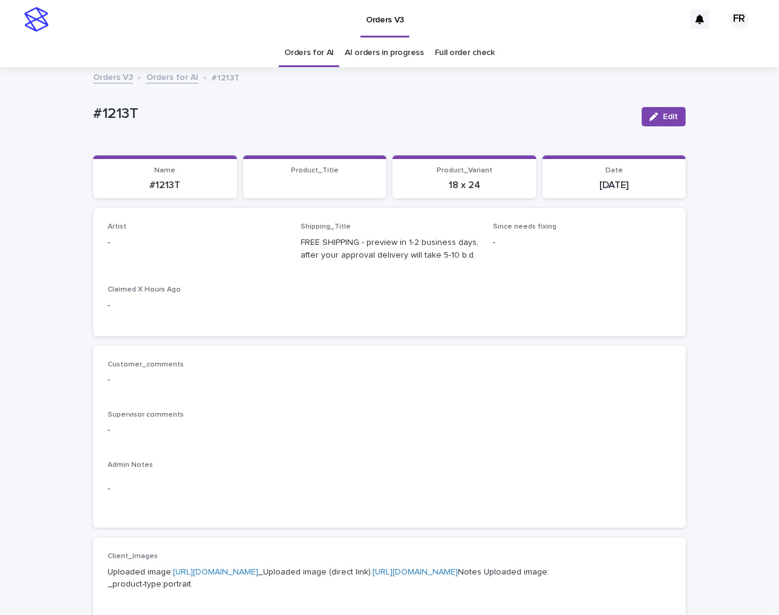
click at [649, 116] on icon "button" at bounding box center [653, 116] width 8 height 8
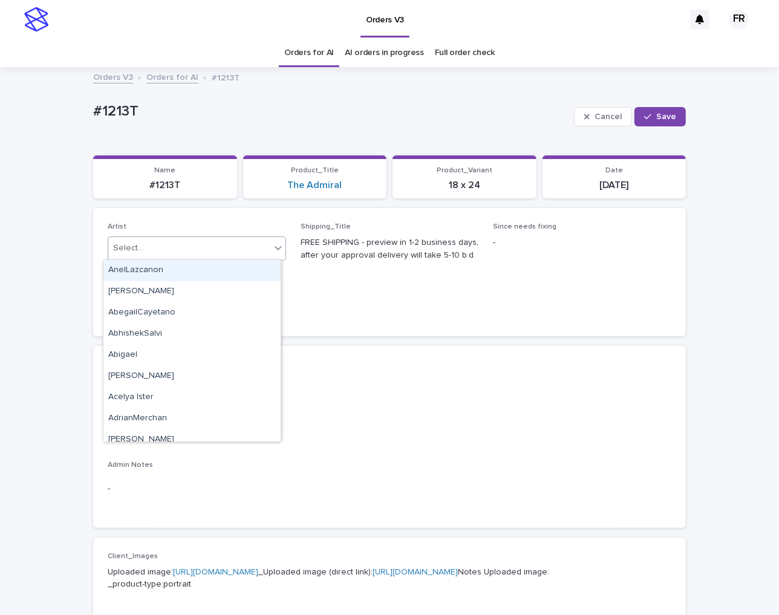
click at [152, 256] on div "Select..." at bounding box center [189, 248] width 162 height 20
type input "***"
click at [149, 268] on div "FranciscoRebollo" at bounding box center [191, 270] width 177 height 21
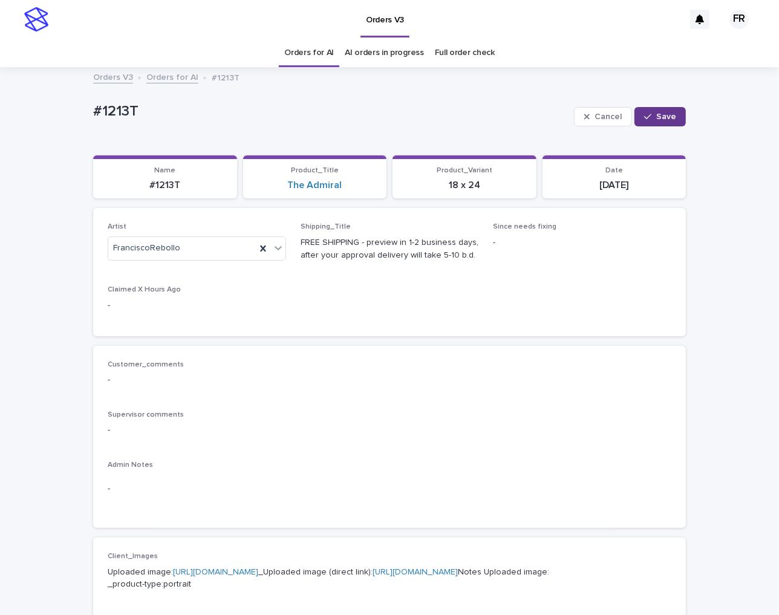
click at [677, 115] on button "Save" at bounding box center [659, 116] width 51 height 19
click at [164, 188] on p "#1213T" at bounding box center [164, 185] width 129 height 11
copy p "1213T"
click at [418, 228] on p "Shipping_Title" at bounding box center [389, 226] width 178 height 8
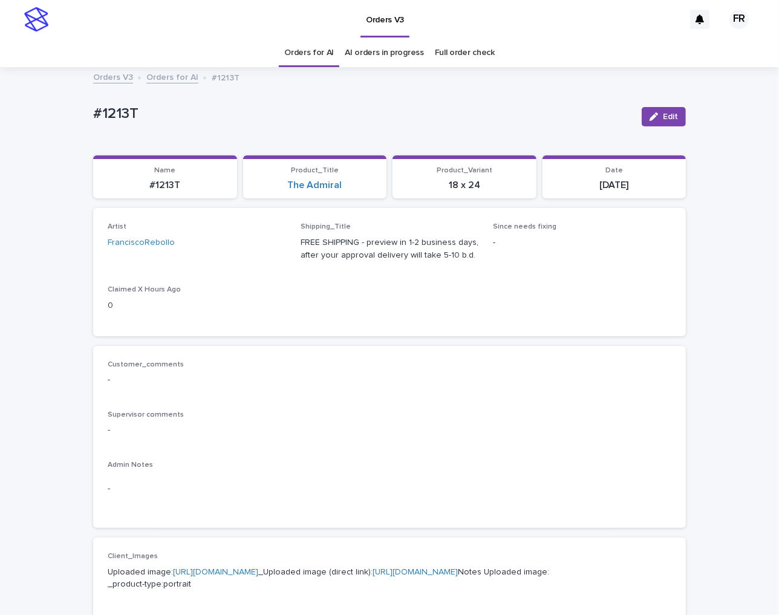
scroll to position [363, 0]
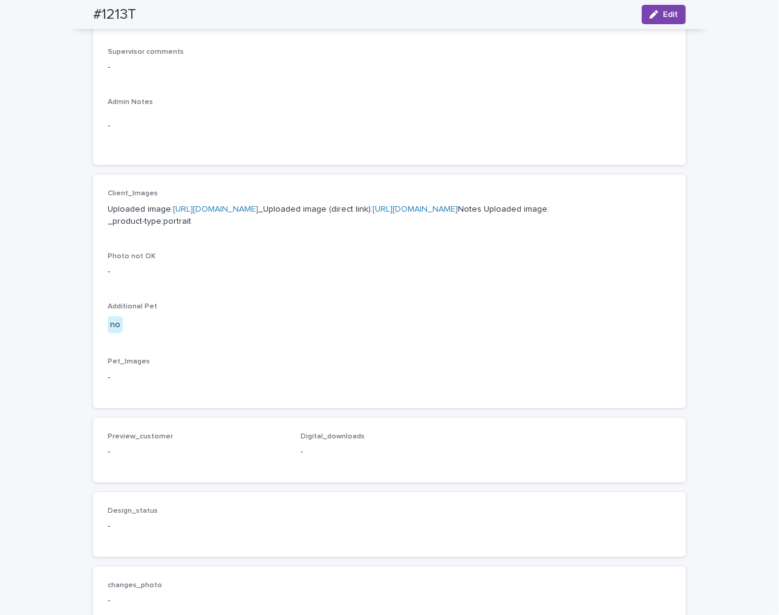
click at [604, 392] on div "Client_Images Uploaded image: https://cdn.shopify.com-uploadkit.app/s/files/1/0…" at bounding box center [389, 291] width 563 height 204
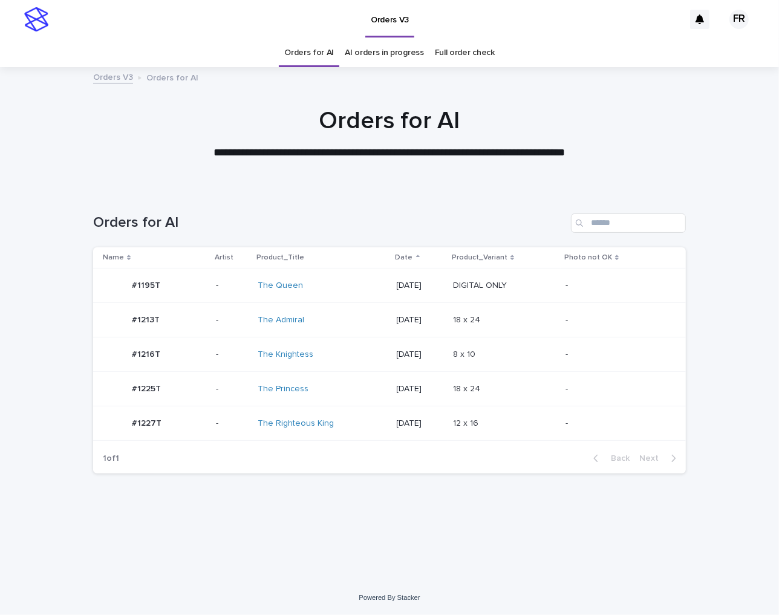
click at [320, 50] on link "Orders for AI" at bounding box center [309, 53] width 50 height 28
click at [469, 287] on p "DIGITAL ONLY" at bounding box center [481, 284] width 56 height 13
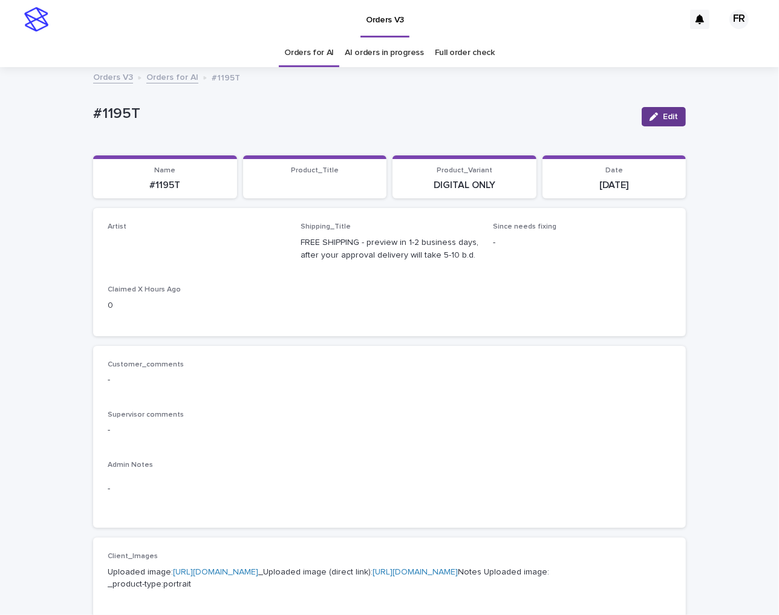
click at [642, 116] on button "Edit" at bounding box center [663, 116] width 44 height 19
click at [316, 100] on div "#1195T Cancel Save" at bounding box center [389, 117] width 593 height 48
click at [315, 63] on link "Orders for AI" at bounding box center [309, 53] width 50 height 28
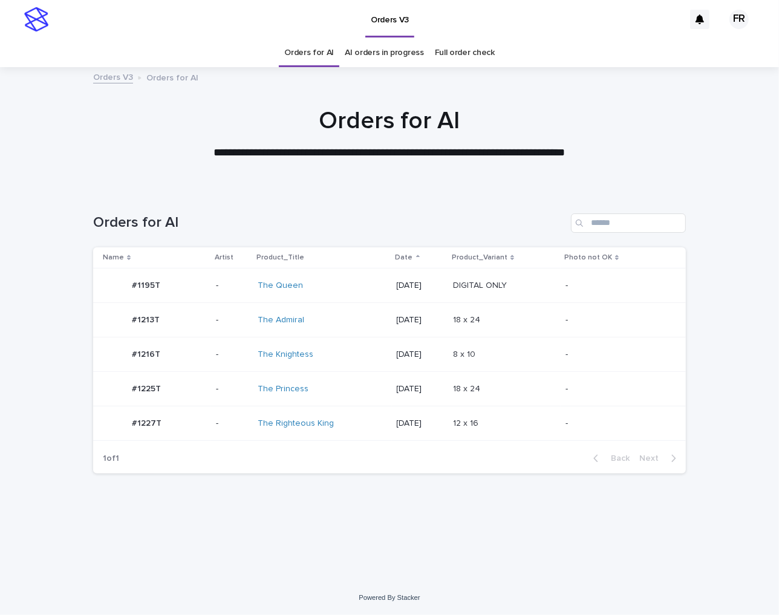
click at [316, 53] on link "Orders for AI" at bounding box center [309, 53] width 50 height 28
